Goal: Task Accomplishment & Management: Manage account settings

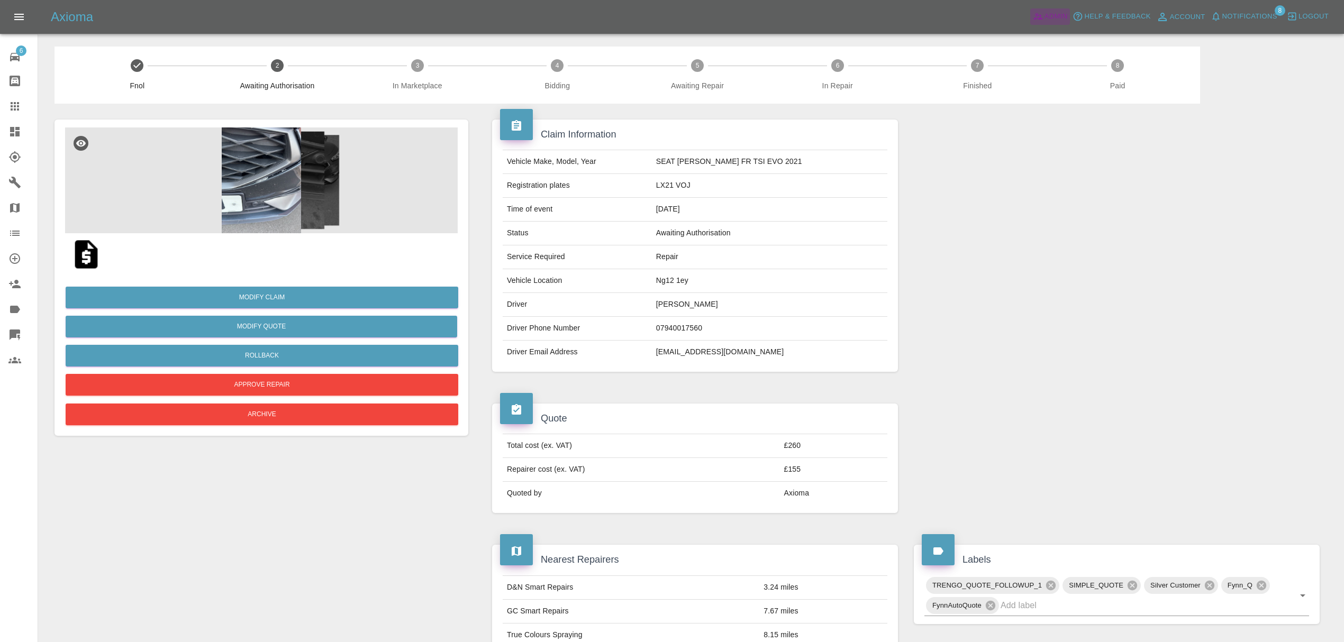
click at [1041, 18] on icon at bounding box center [1037, 17] width 9 height 6
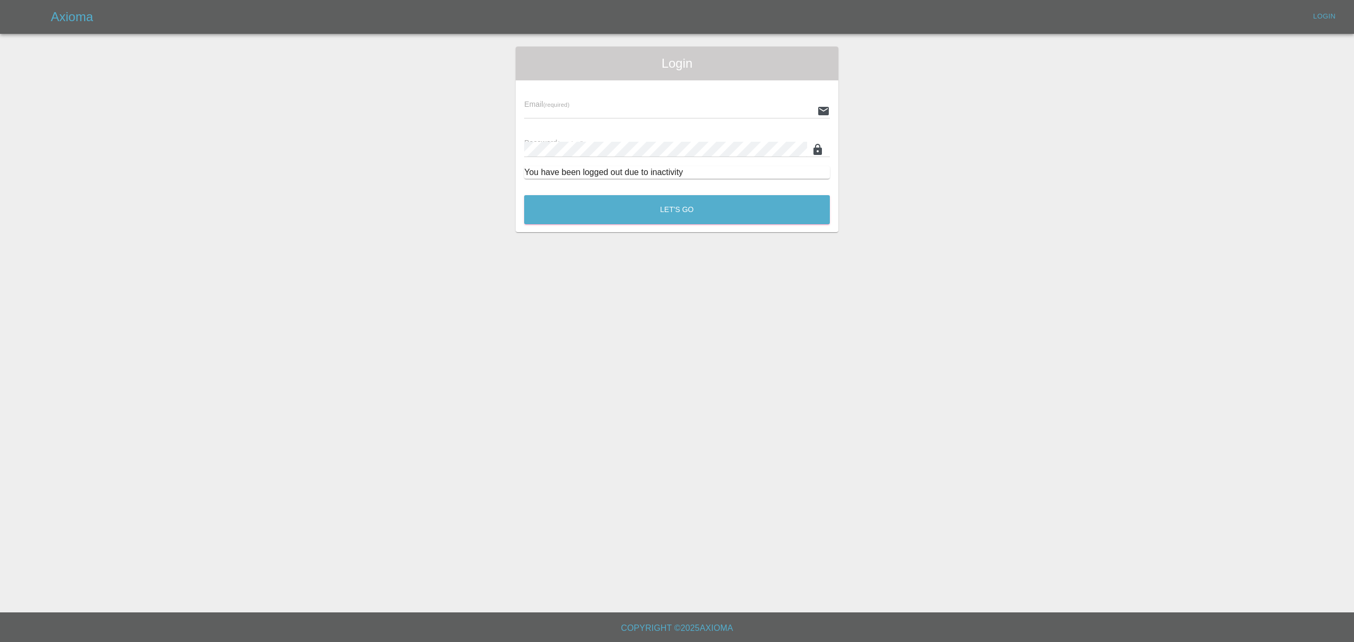
type input "[PERSON_NAME][EMAIL_ADDRESS][DOMAIN_NAME]"
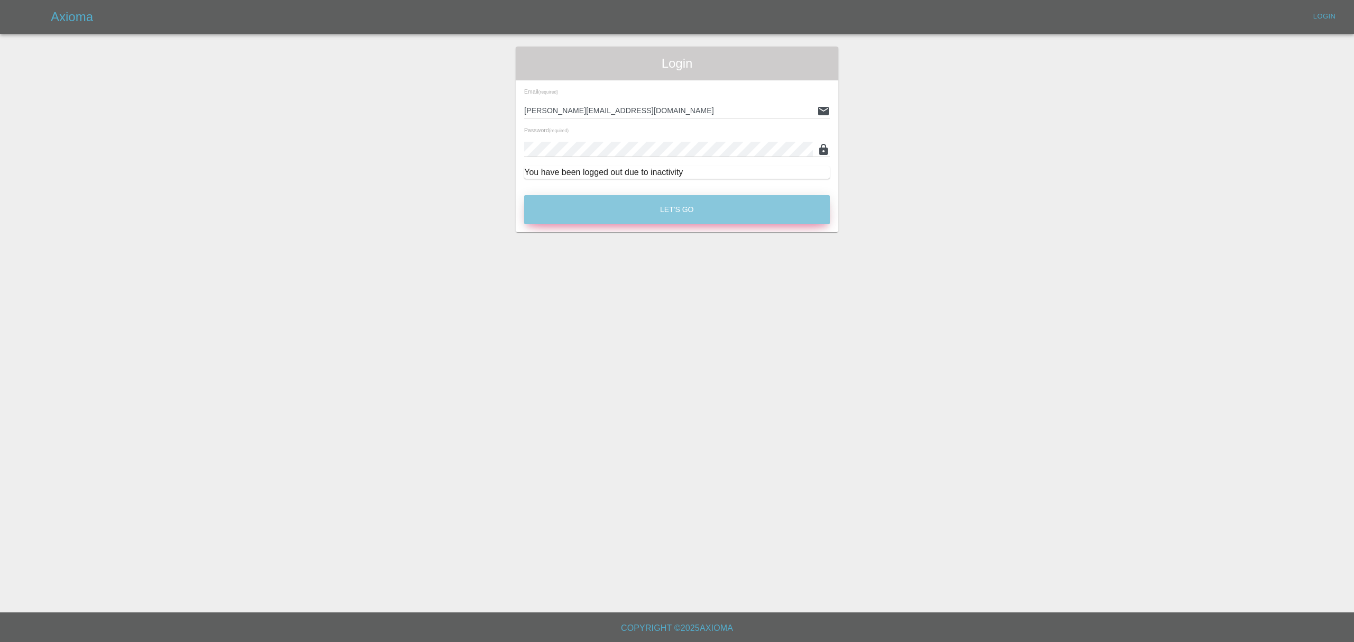
click at [679, 197] on button "Let's Go" at bounding box center [677, 209] width 306 height 29
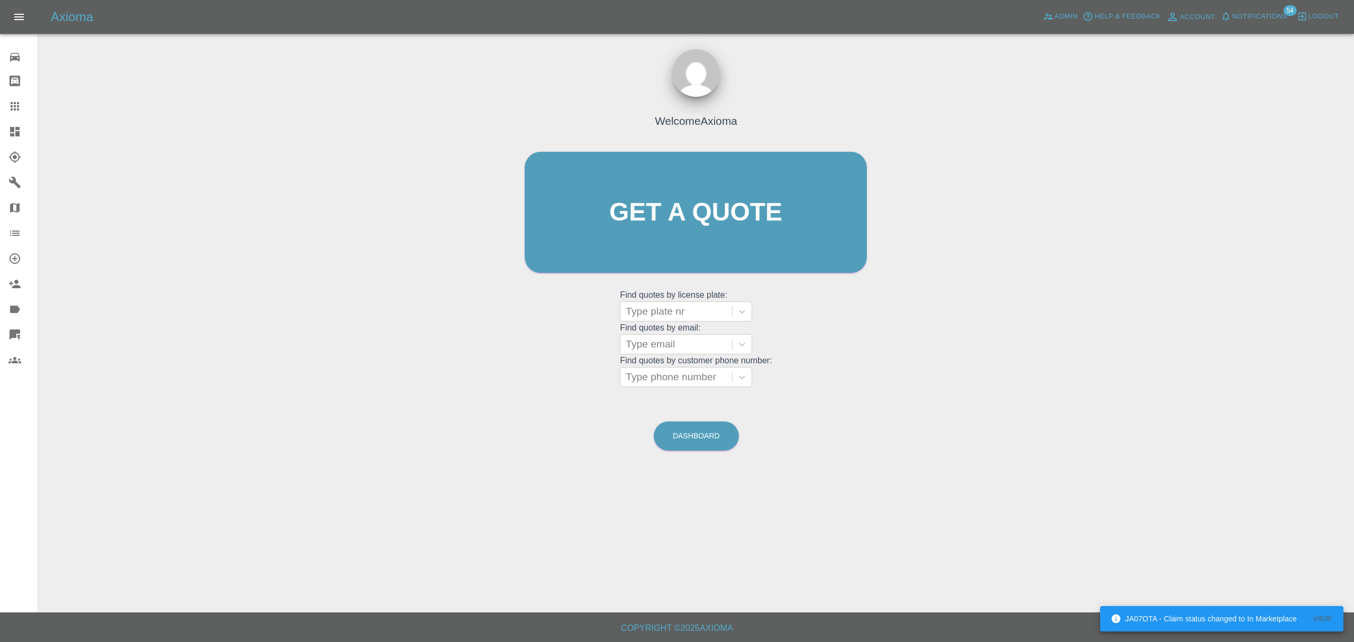
click at [5, 123] on link "Dashboard" at bounding box center [19, 131] width 38 height 25
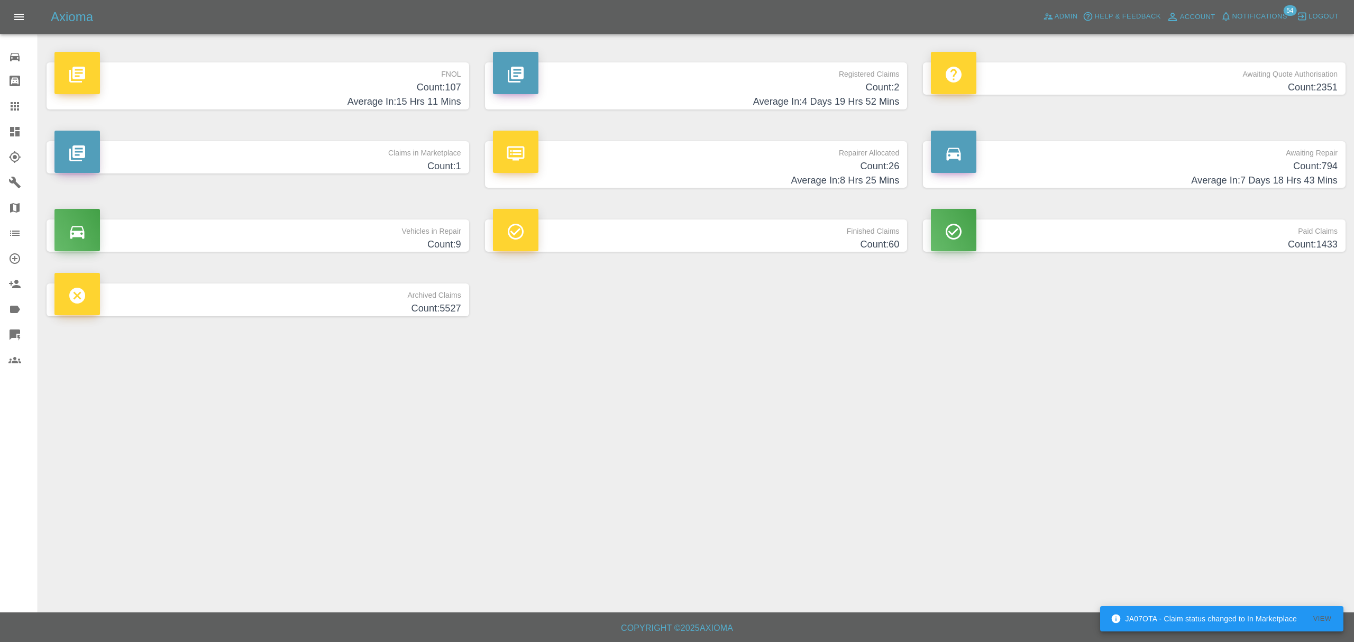
click at [429, 83] on h4 "Count: 107" at bounding box center [257, 87] width 407 height 14
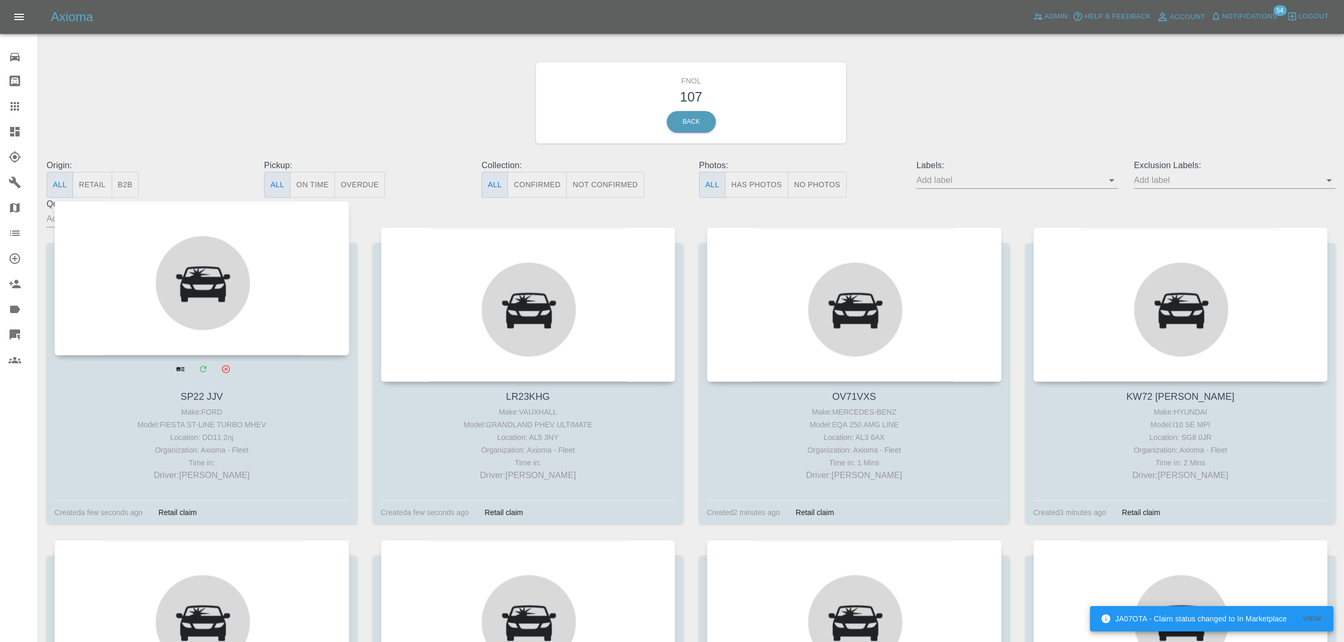
click at [288, 294] on div at bounding box center [201, 278] width 295 height 154
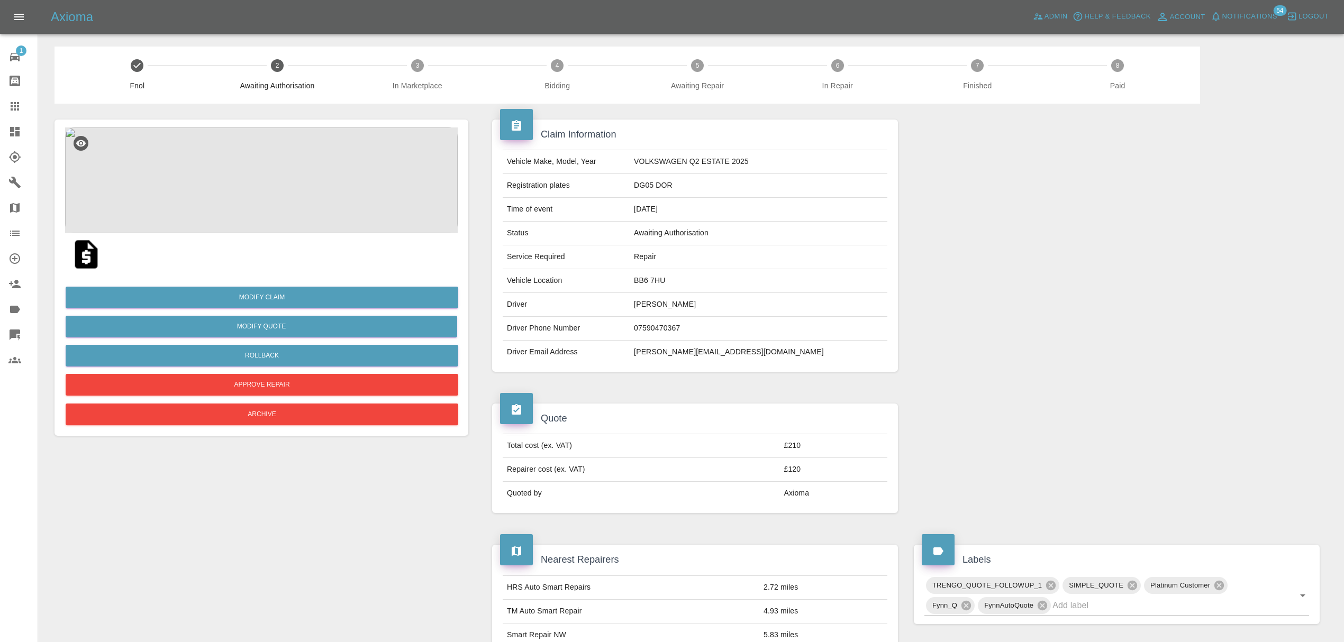
click at [259, 187] on img at bounding box center [261, 181] width 393 height 106
click at [1257, 19] on span "Notifications" at bounding box center [1249, 17] width 55 height 12
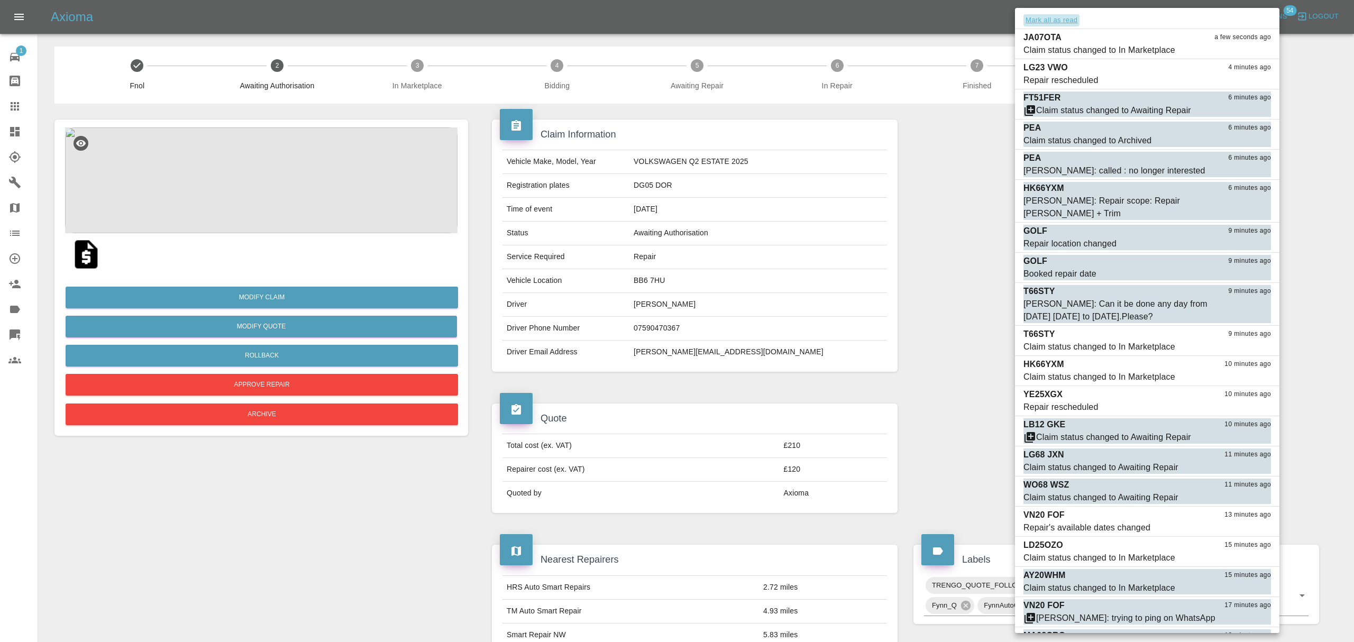
click at [1058, 23] on button "Mark all as read" at bounding box center [1052, 20] width 56 height 12
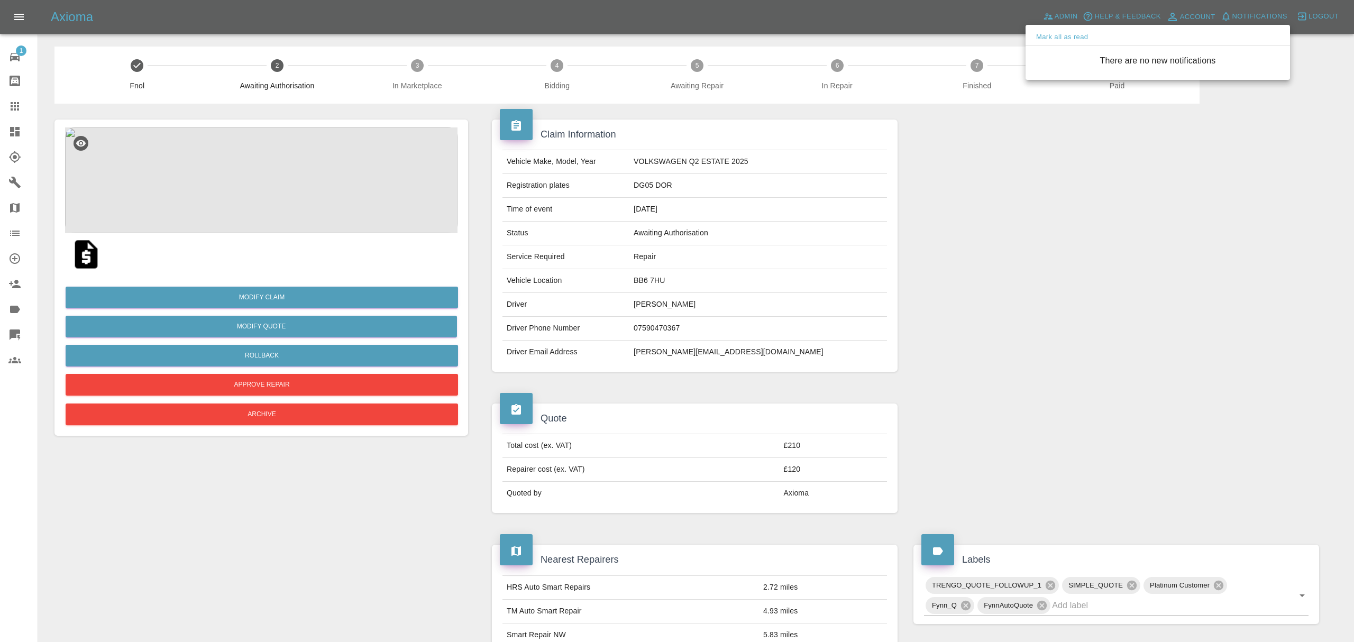
click at [977, 216] on div at bounding box center [677, 321] width 1354 height 642
